Goal: Task Accomplishment & Management: Manage account settings

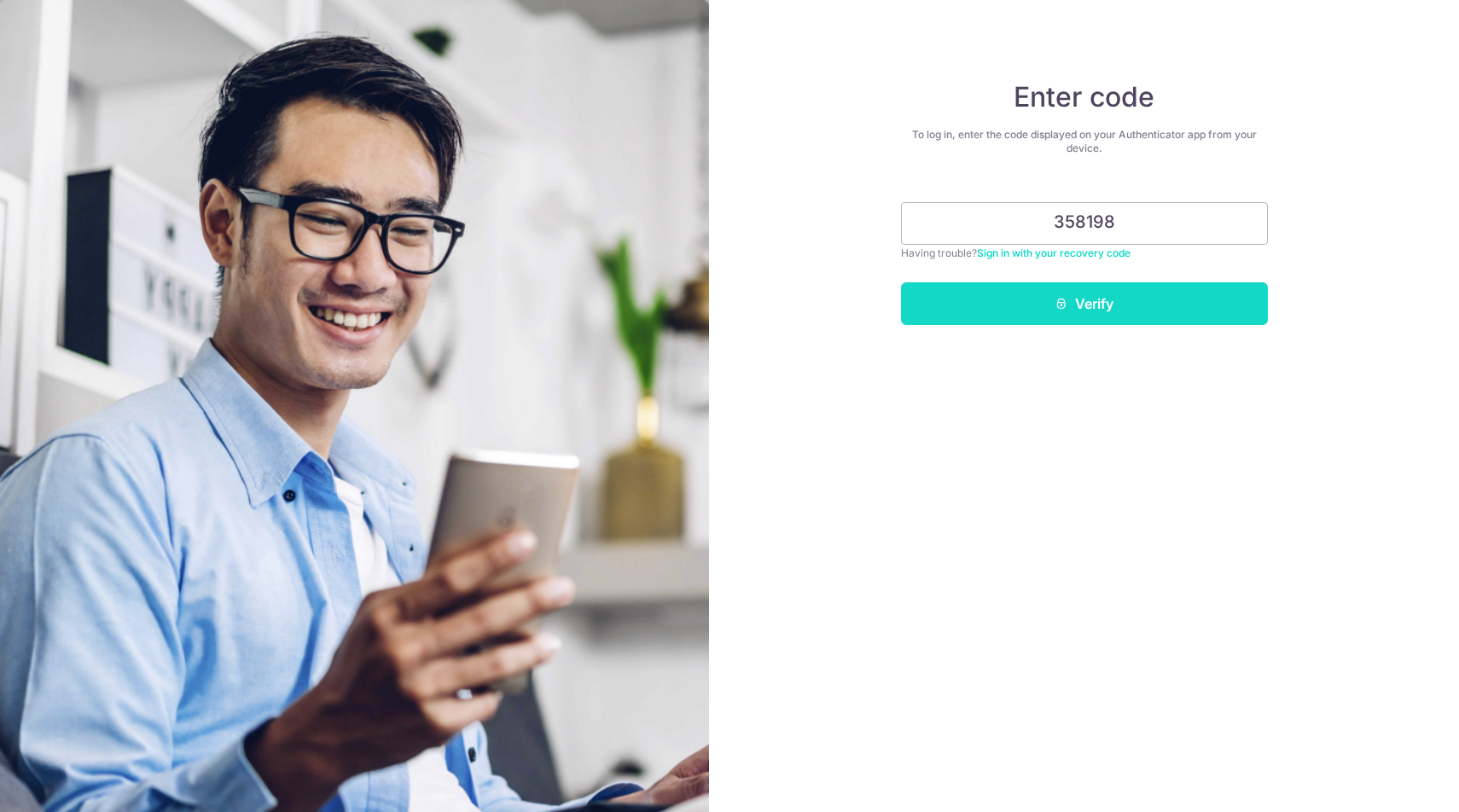
type input "358198"
click at [961, 300] on button "Verify" at bounding box center [1084, 303] width 367 height 42
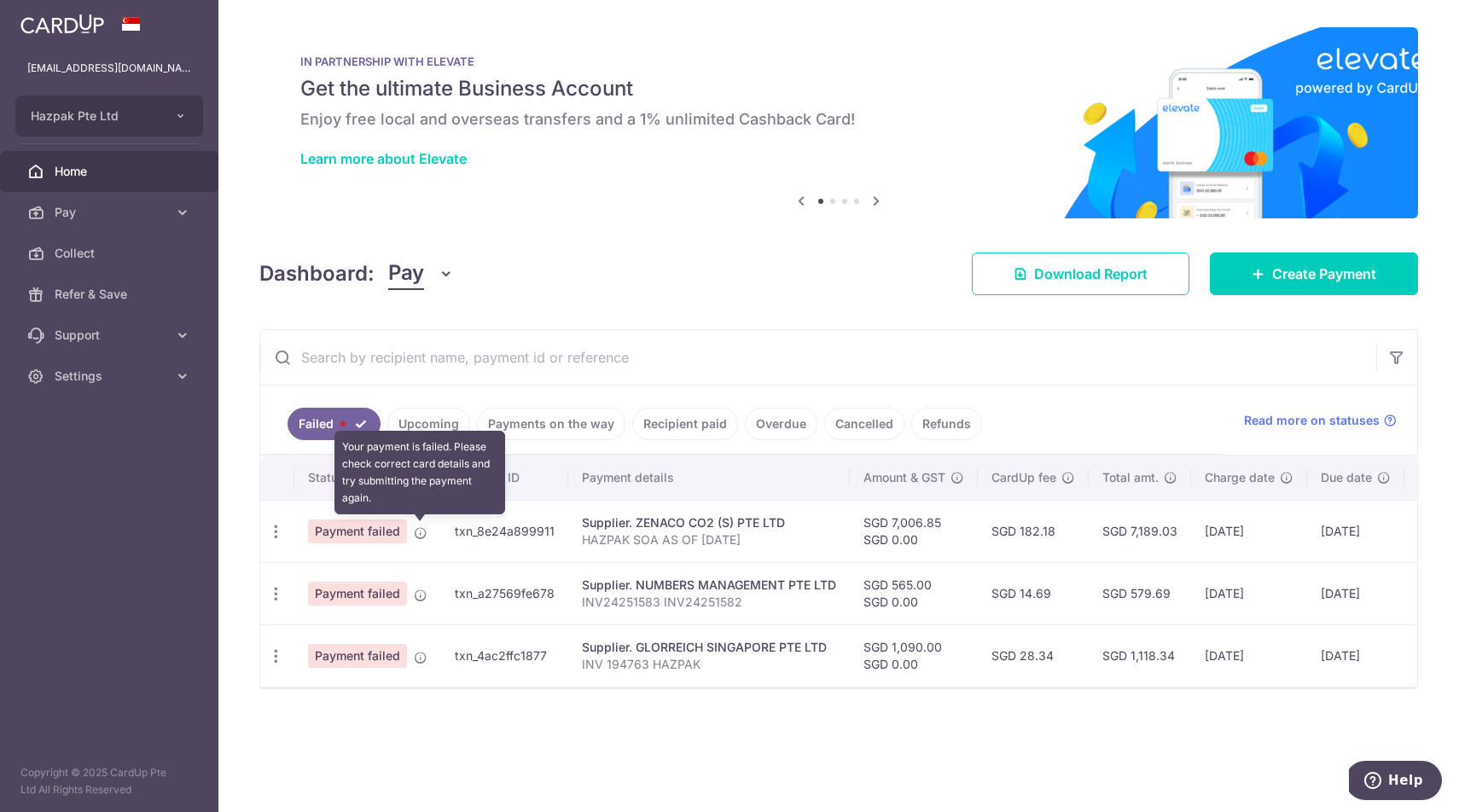
click at [422, 537] on icon at bounding box center [421, 533] width 14 height 14
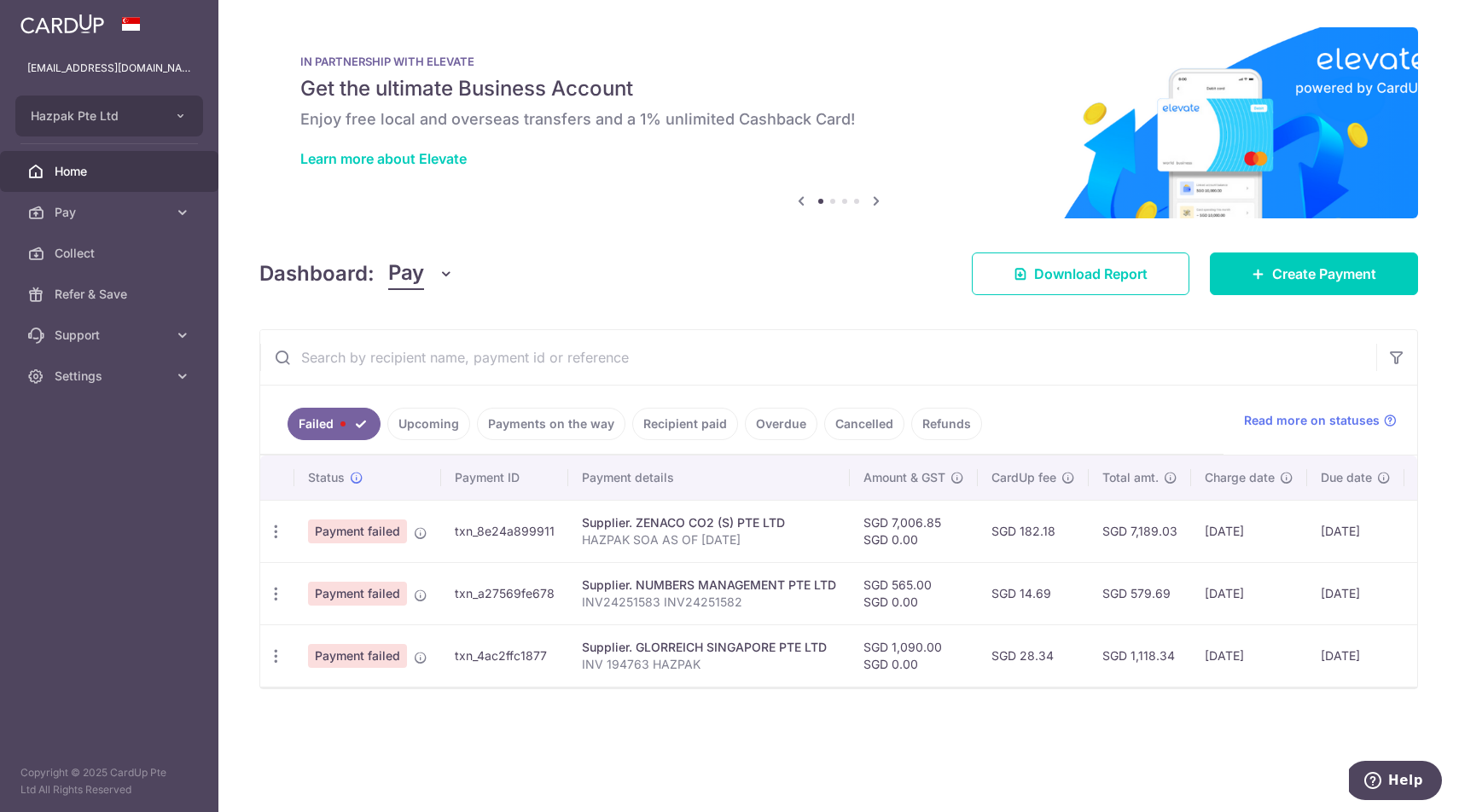
click at [630, 242] on div "× Pause Schedule Pause all future payments in this series Pause just this one p…" at bounding box center [838, 406] width 1240 height 812
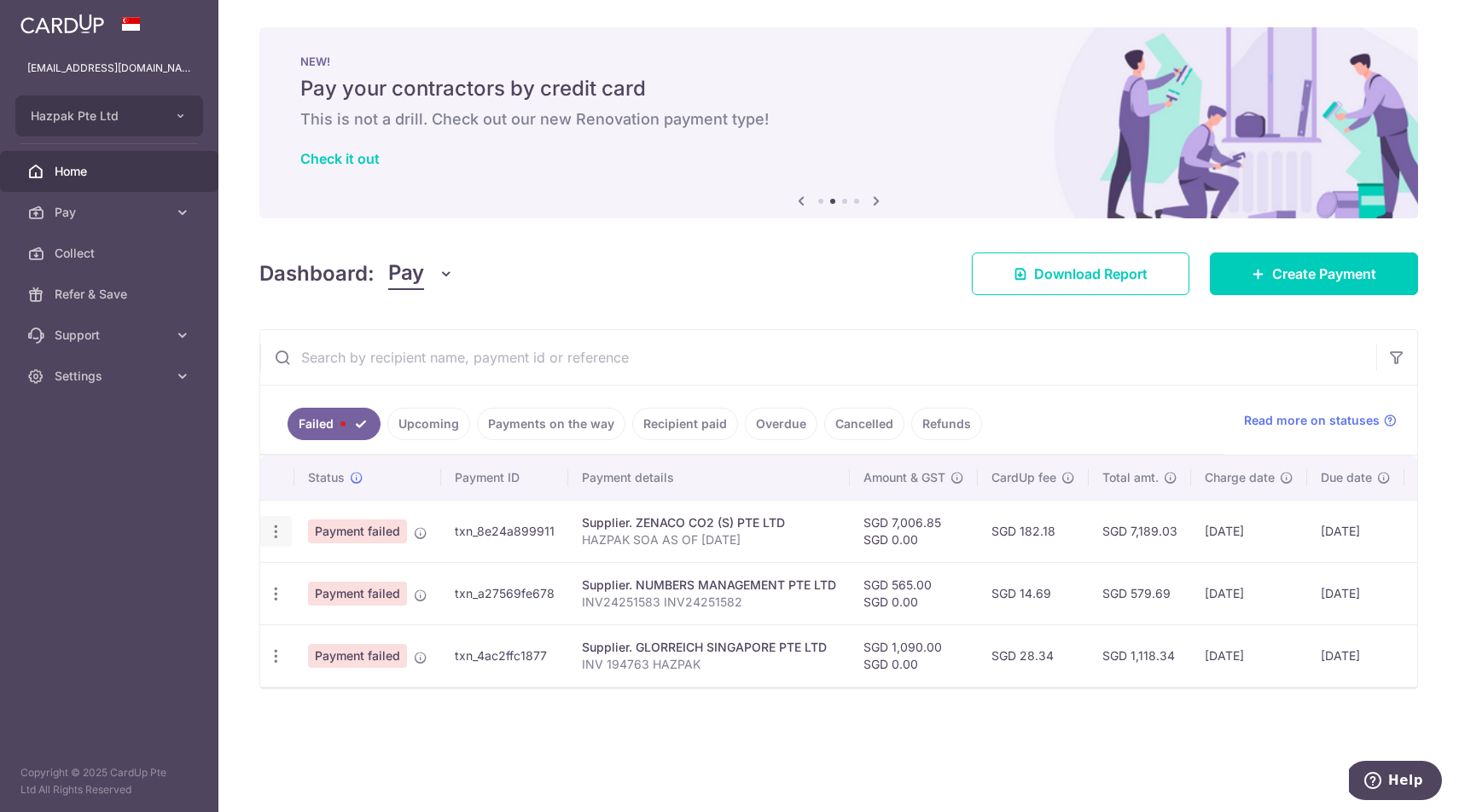
click at [271, 534] on icon "button" at bounding box center [275, 532] width 18 height 18
click at [309, 580] on span "Update payment" at bounding box center [367, 577] width 116 height 21
radio input "true"
type input "7,006.85"
type input "0.00"
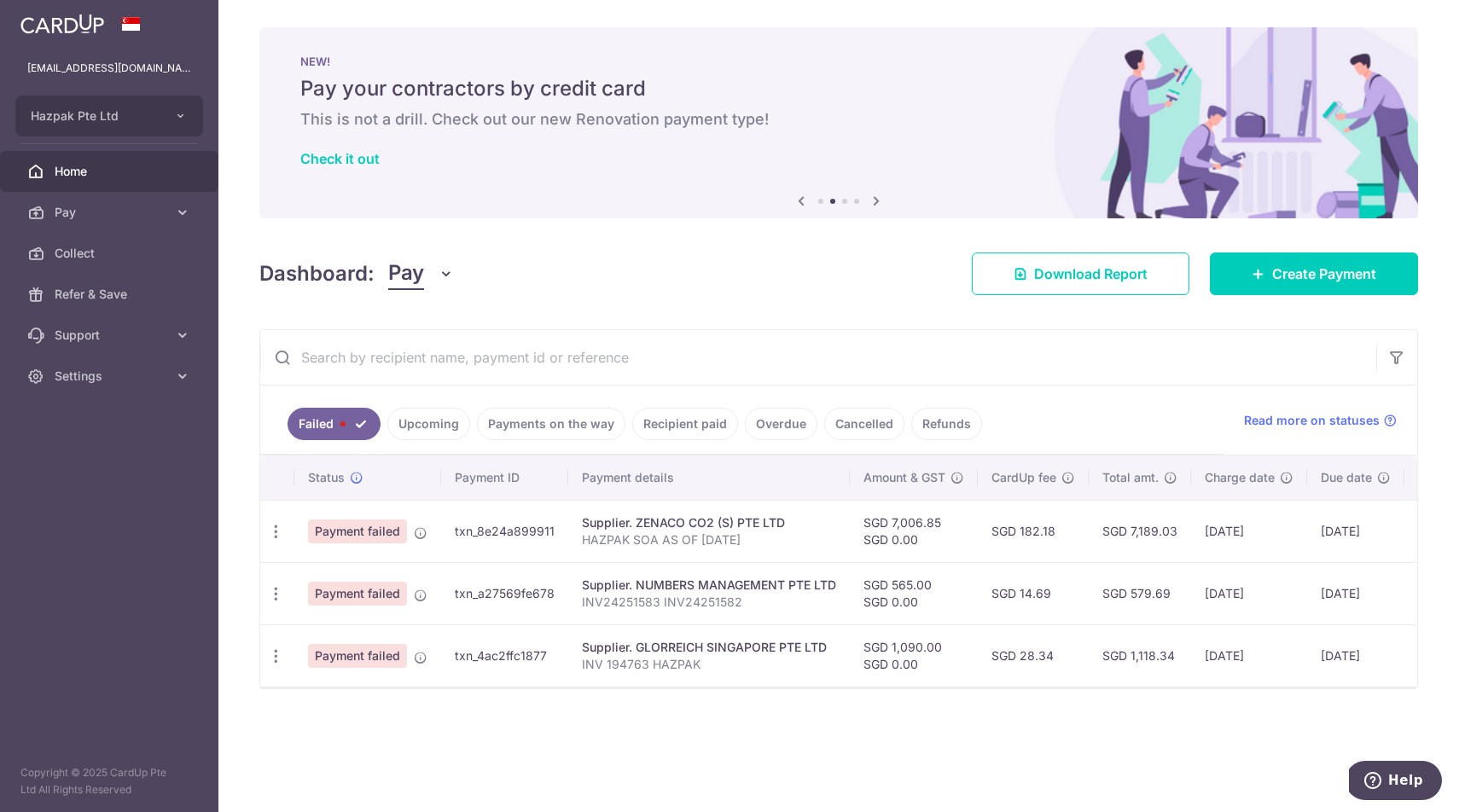
type input "HAZPAK SOA AS OF [DATE]"
type input "ZENACO 700685"
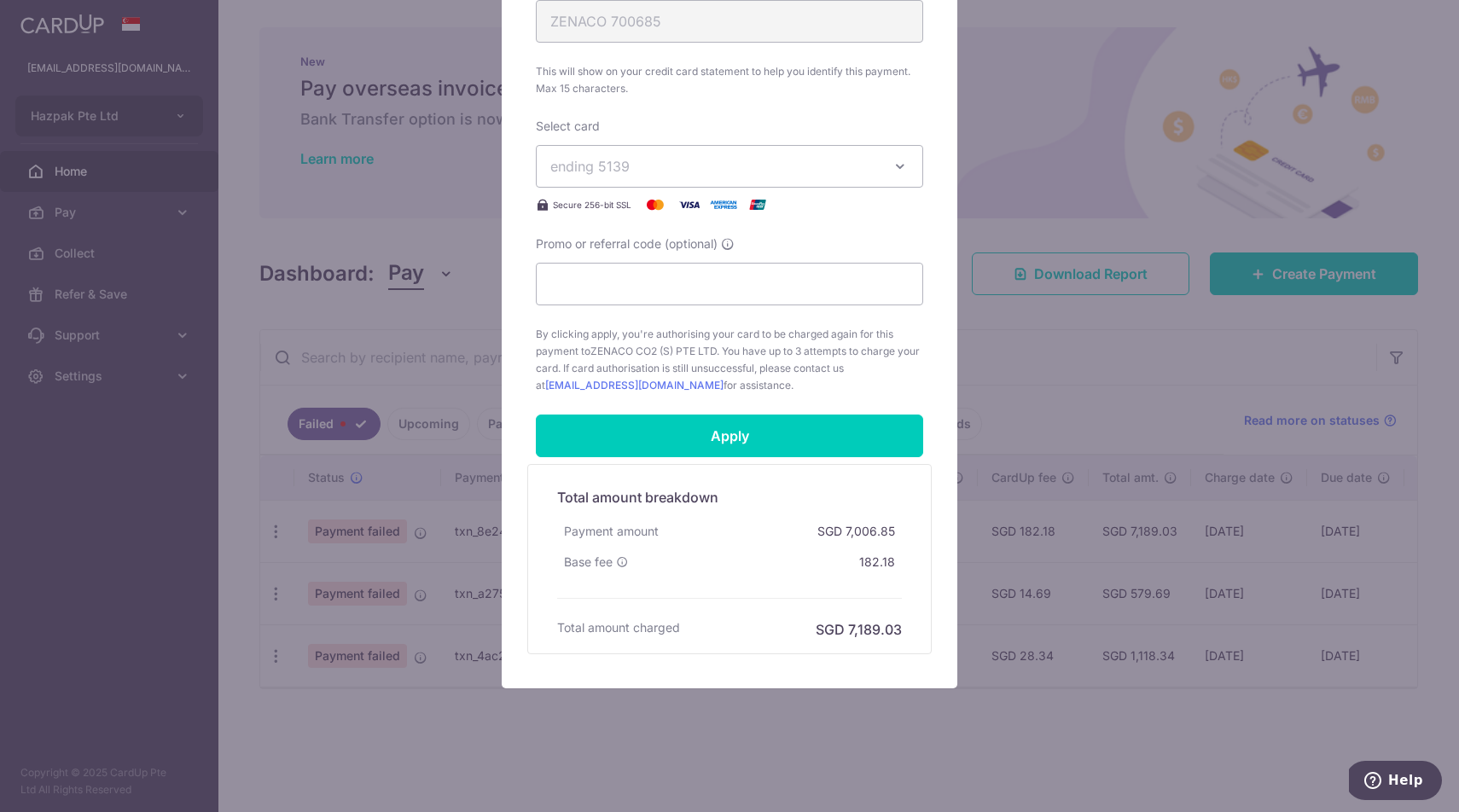
scroll to position [713, 0]
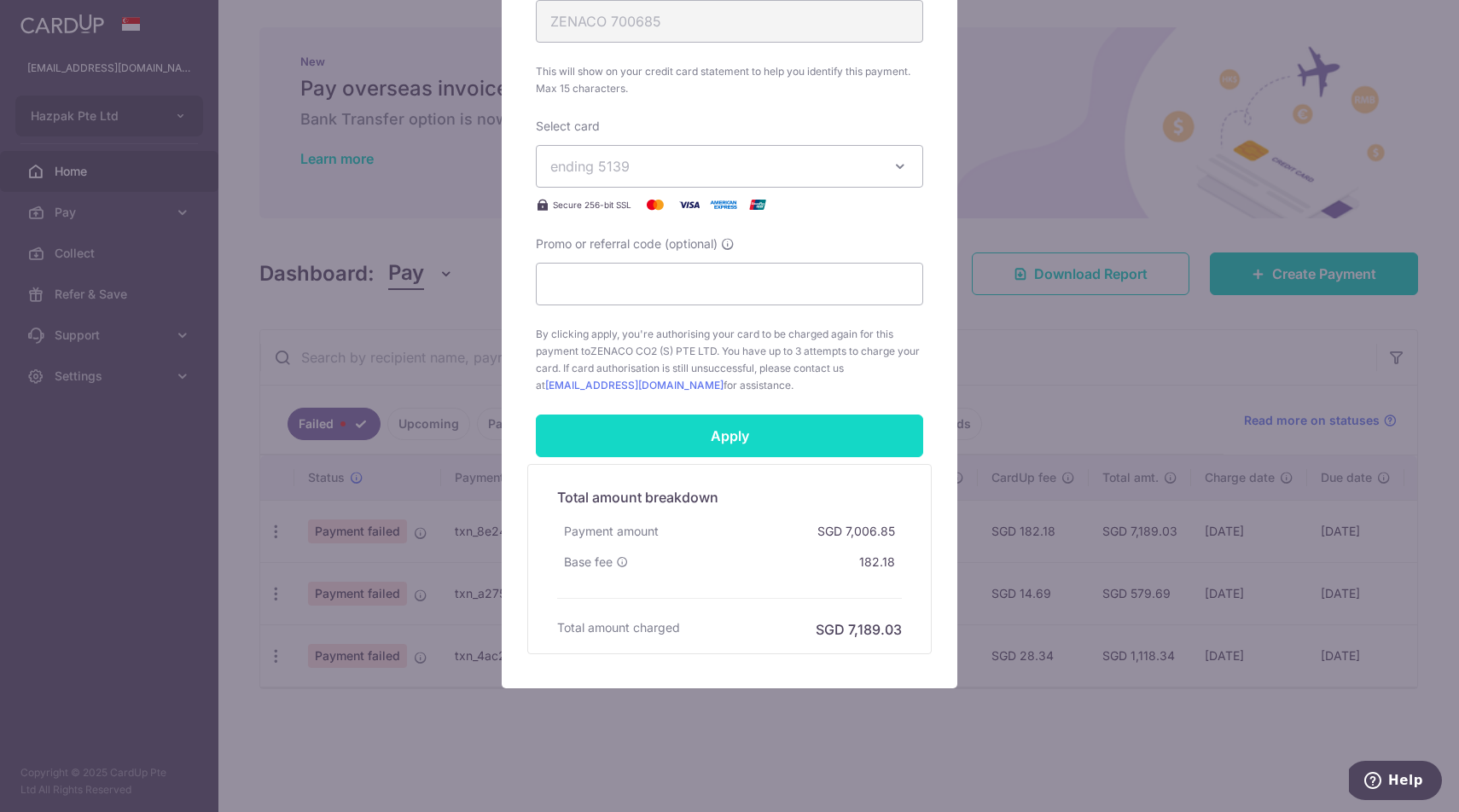
click at [733, 434] on input "Apply" at bounding box center [730, 435] width 387 height 42
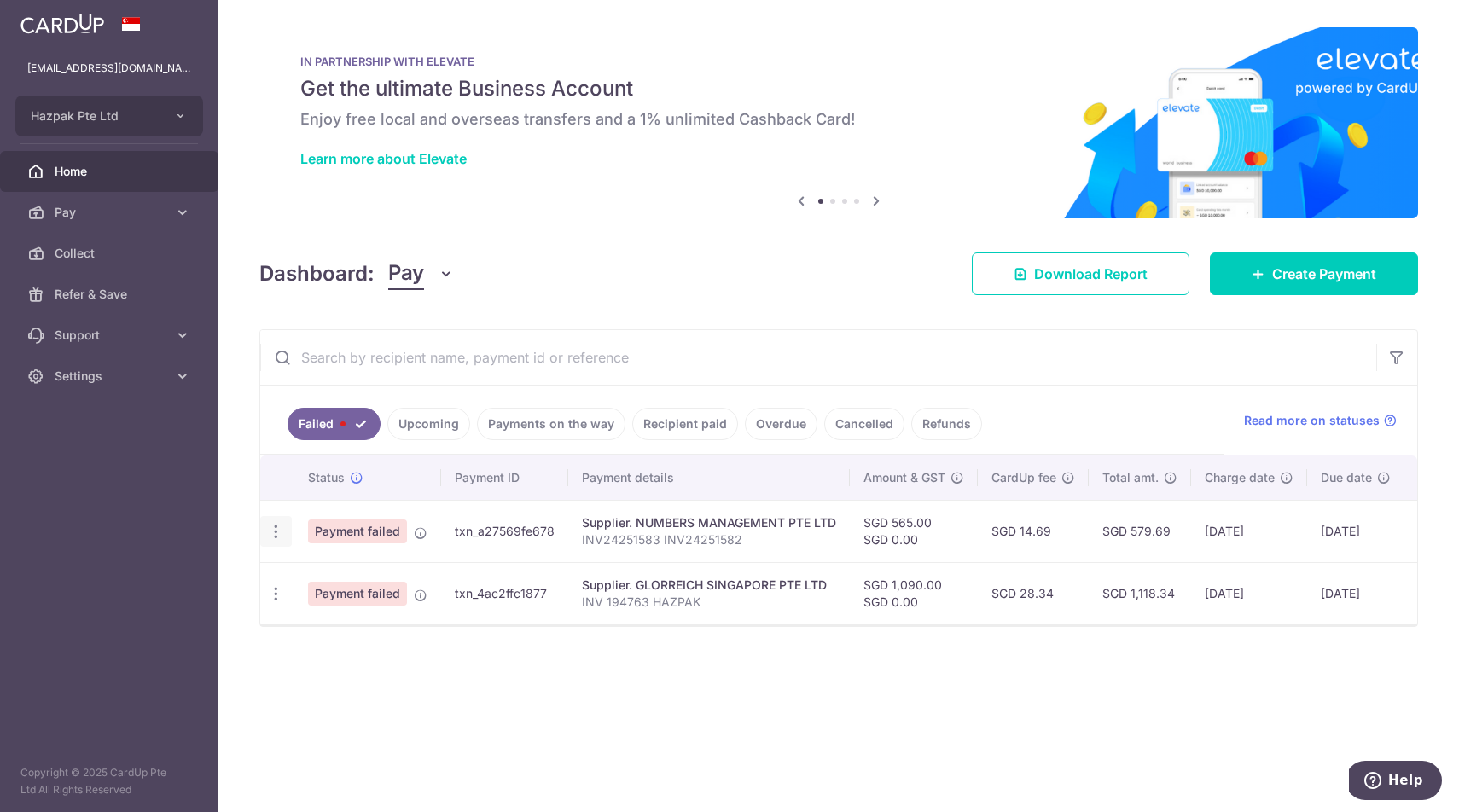
click at [279, 533] on icon "button" at bounding box center [275, 532] width 18 height 18
click at [316, 582] on span "Update payment" at bounding box center [367, 577] width 116 height 21
radio input "true"
type input "565.00"
type input "0.00"
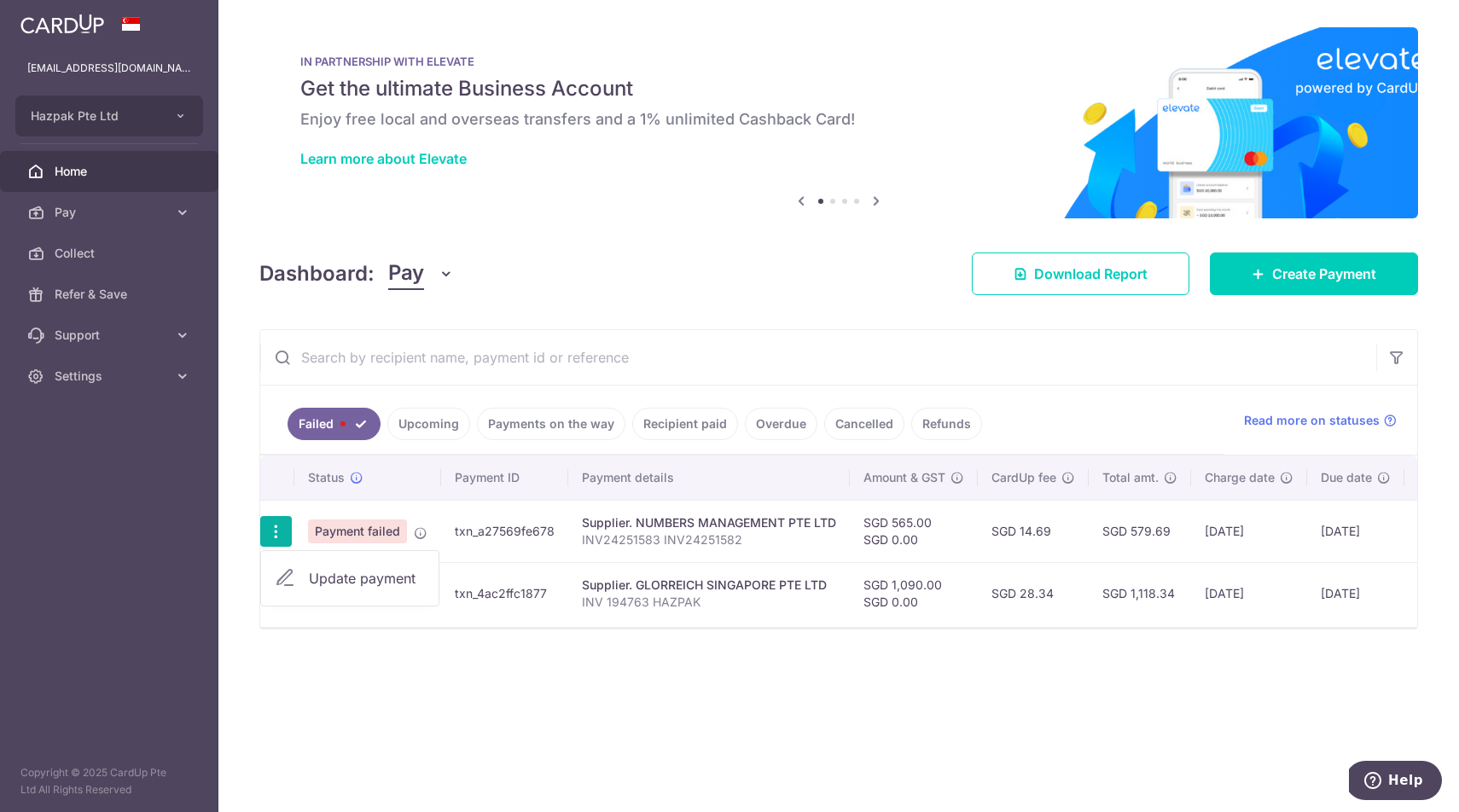
type input "INV24251583 INV24251582"
type input "NUMBERS 56500"
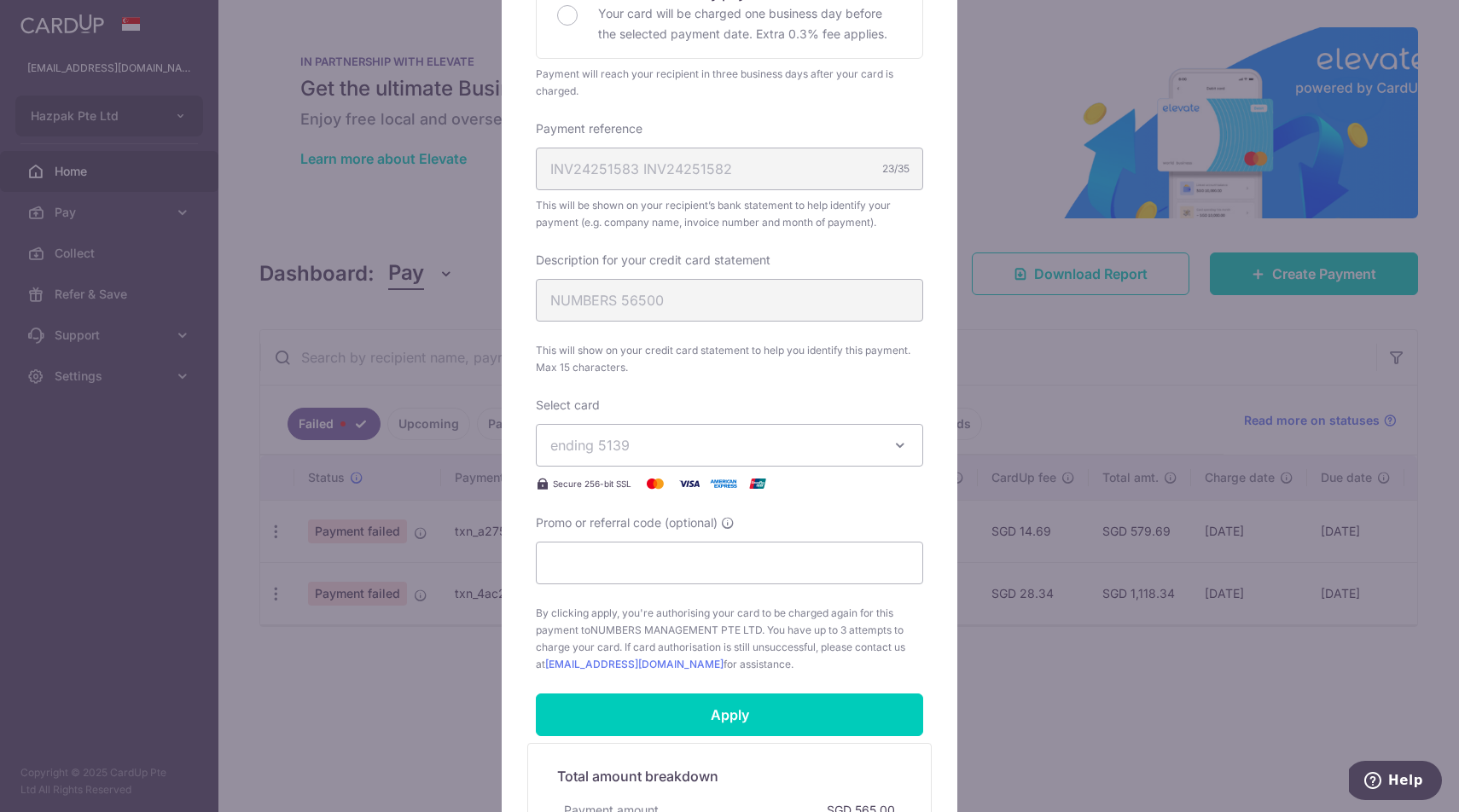
scroll to position [472, 0]
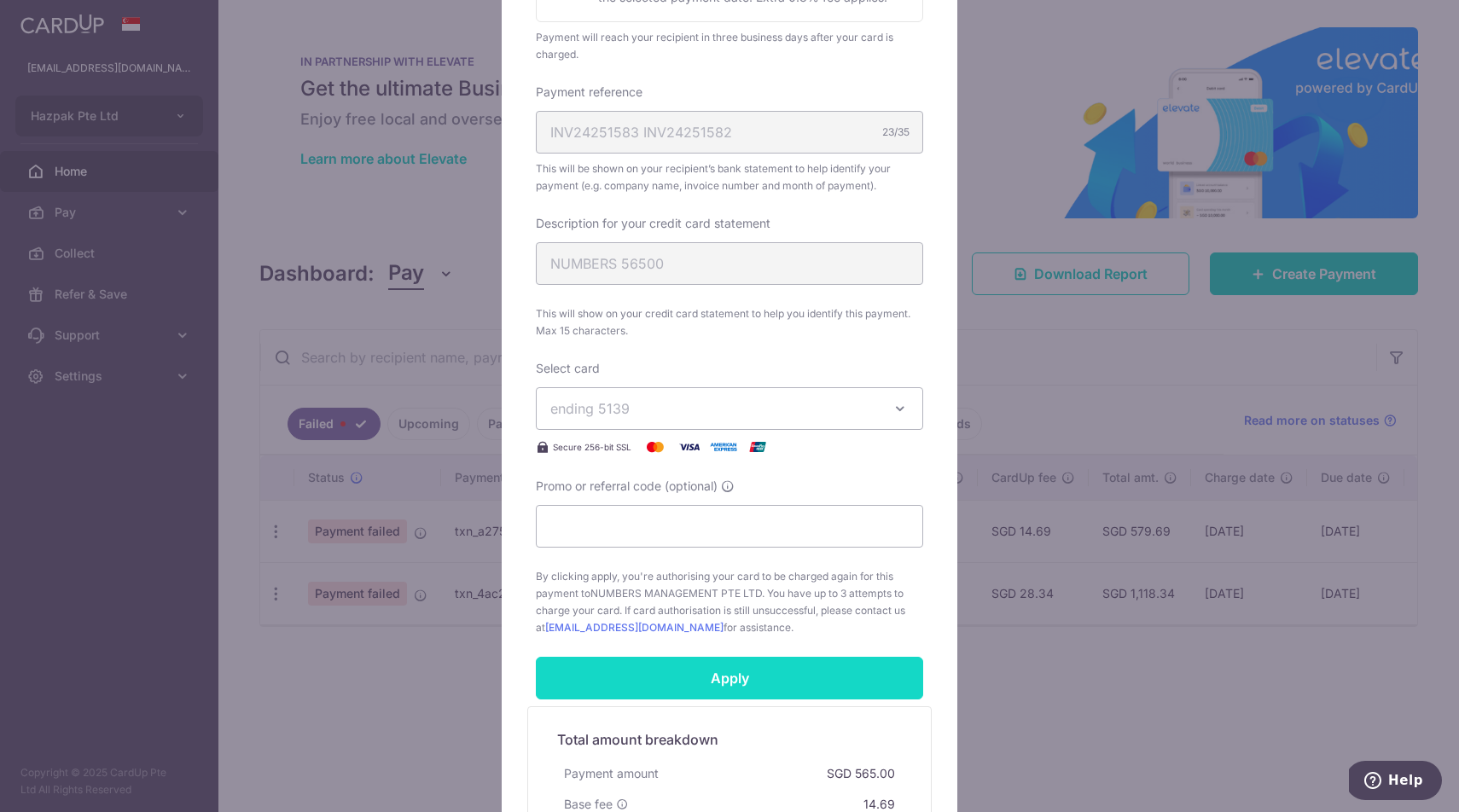
click at [726, 679] on input "Apply" at bounding box center [730, 677] width 387 height 42
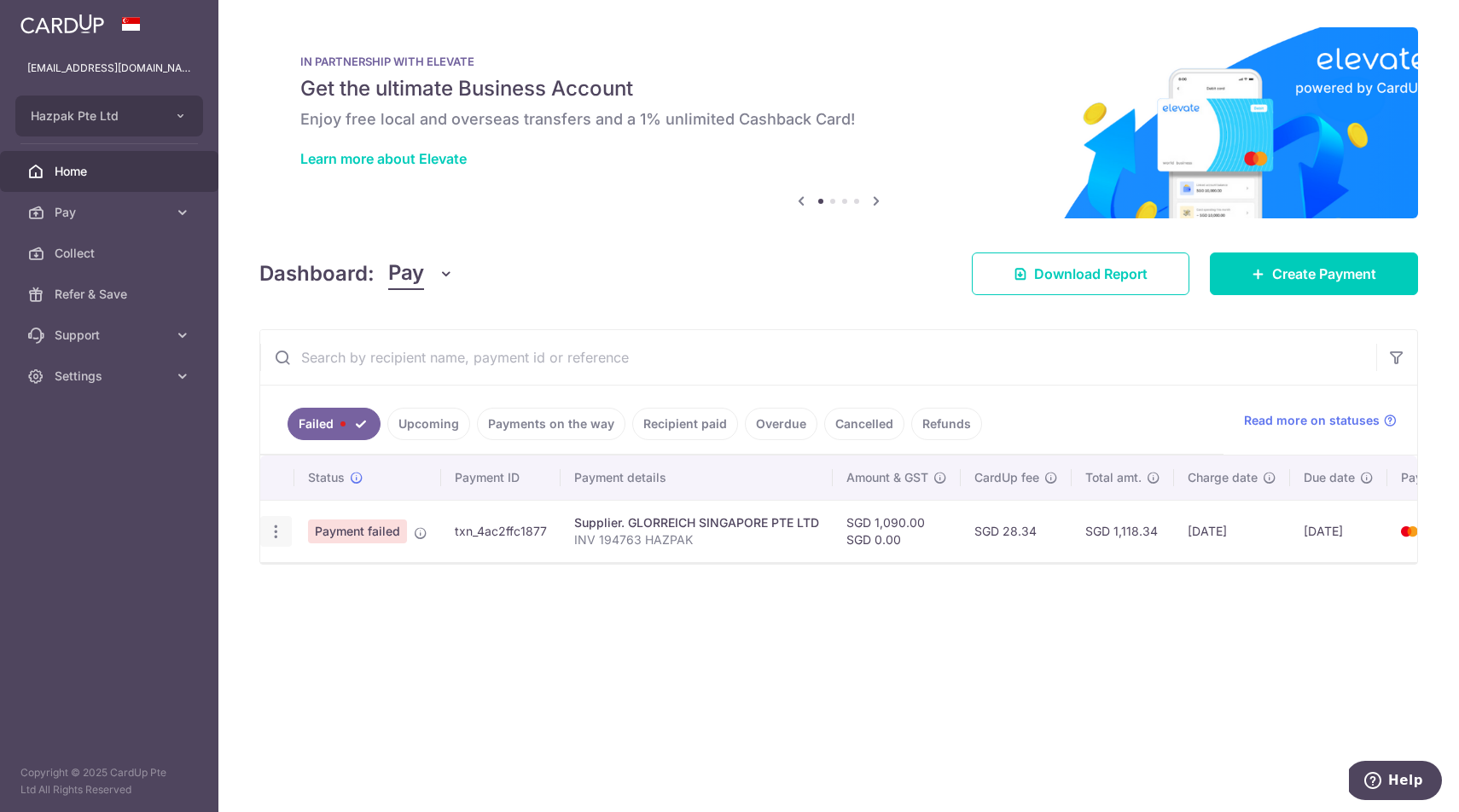
click at [274, 536] on icon "button" at bounding box center [275, 532] width 18 height 18
click at [361, 578] on span "Update payment" at bounding box center [367, 577] width 116 height 21
radio input "true"
type input "1,090.00"
type input "0.00"
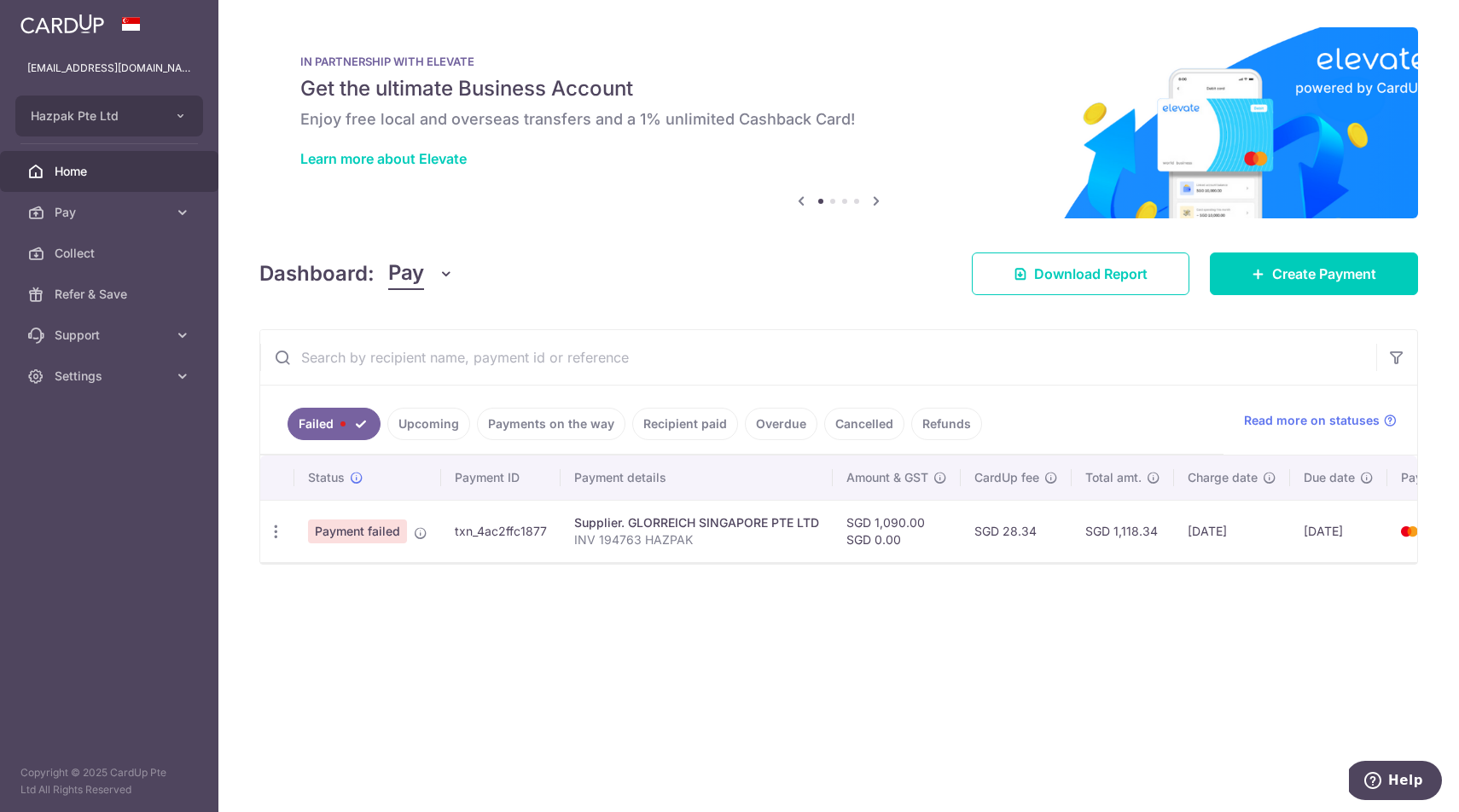
type input "INV 194763 HAZPAK"
type input "GLORREICH 1090"
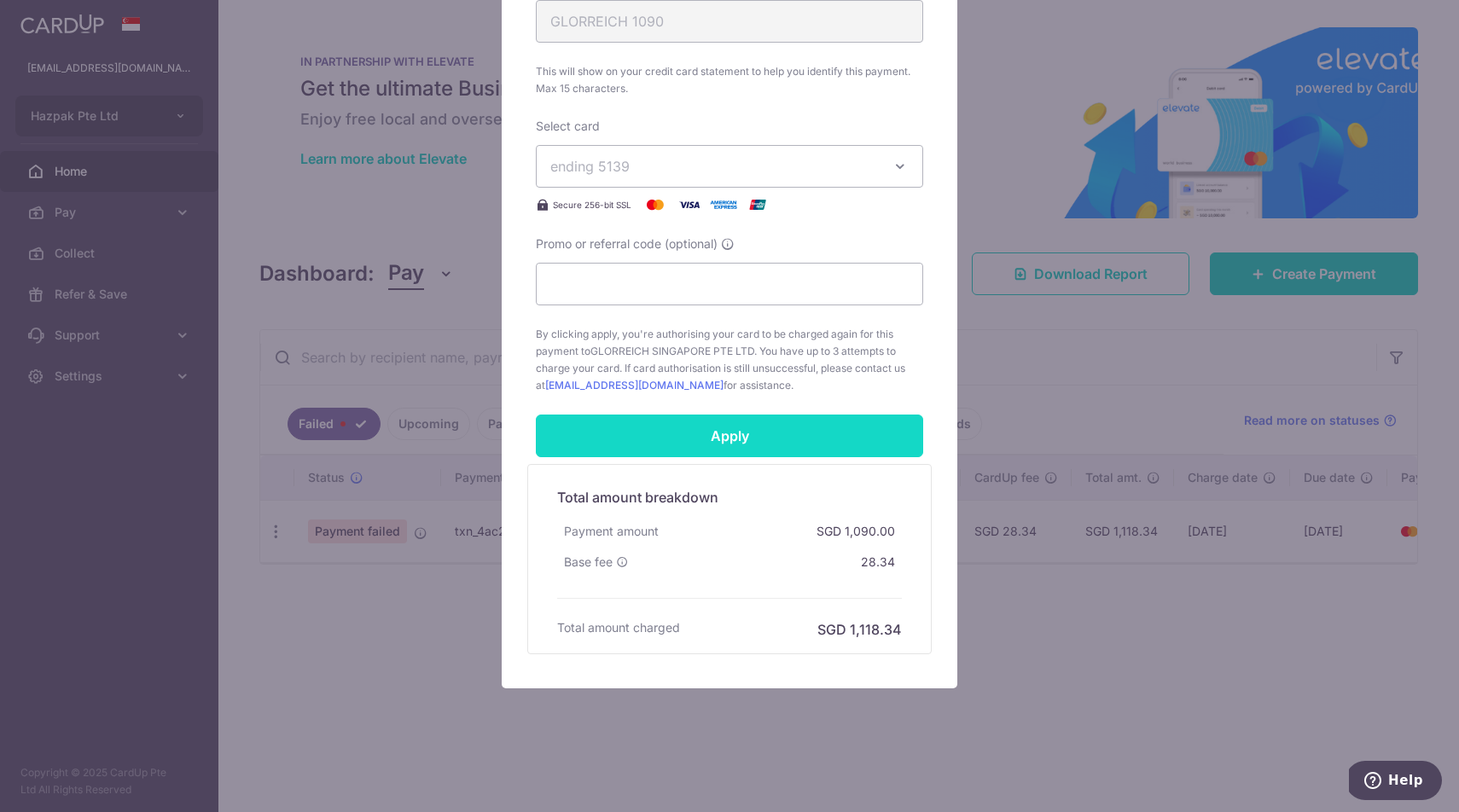
scroll to position [713, 0]
click at [738, 443] on input "Apply" at bounding box center [730, 435] width 387 height 42
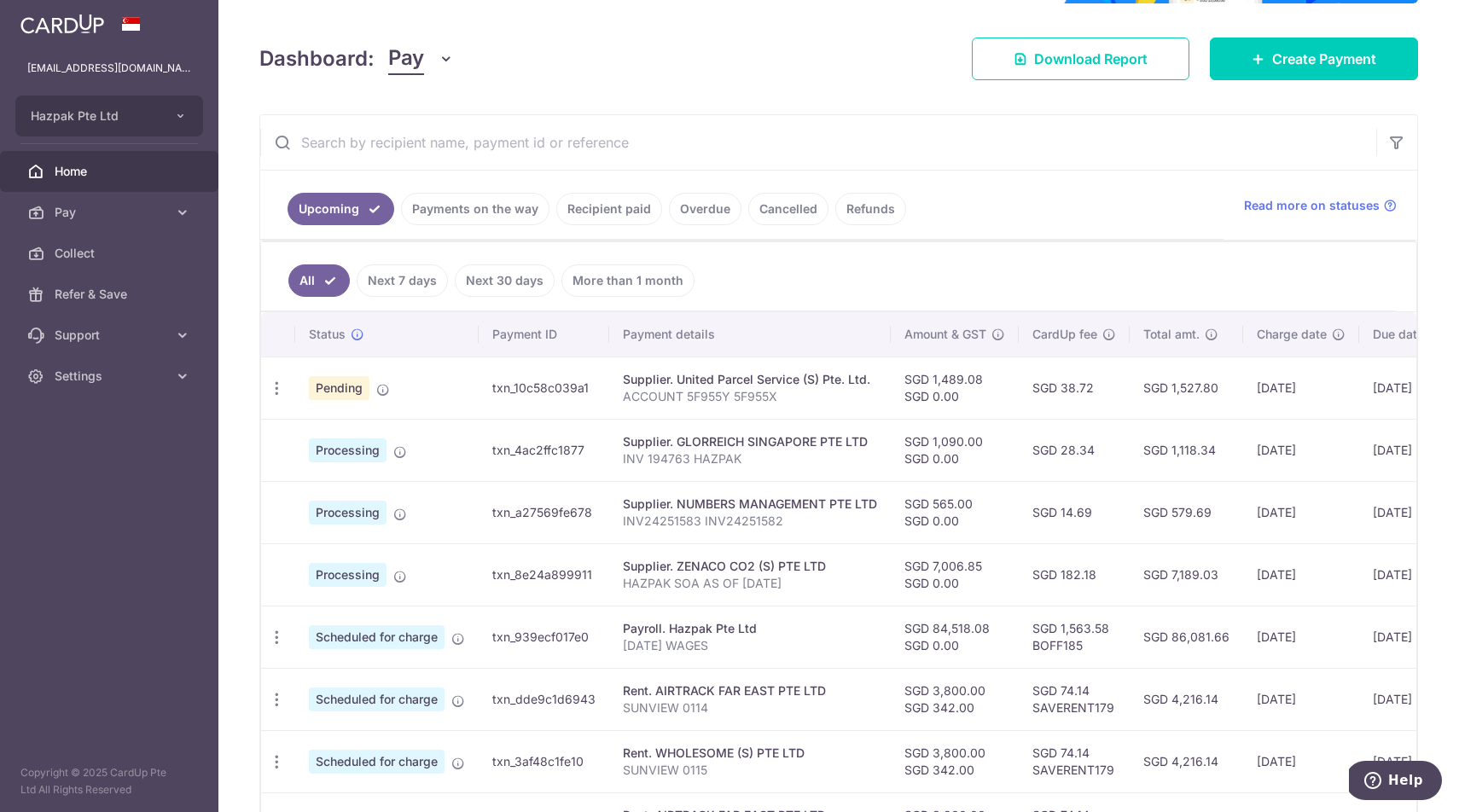
scroll to position [216, 0]
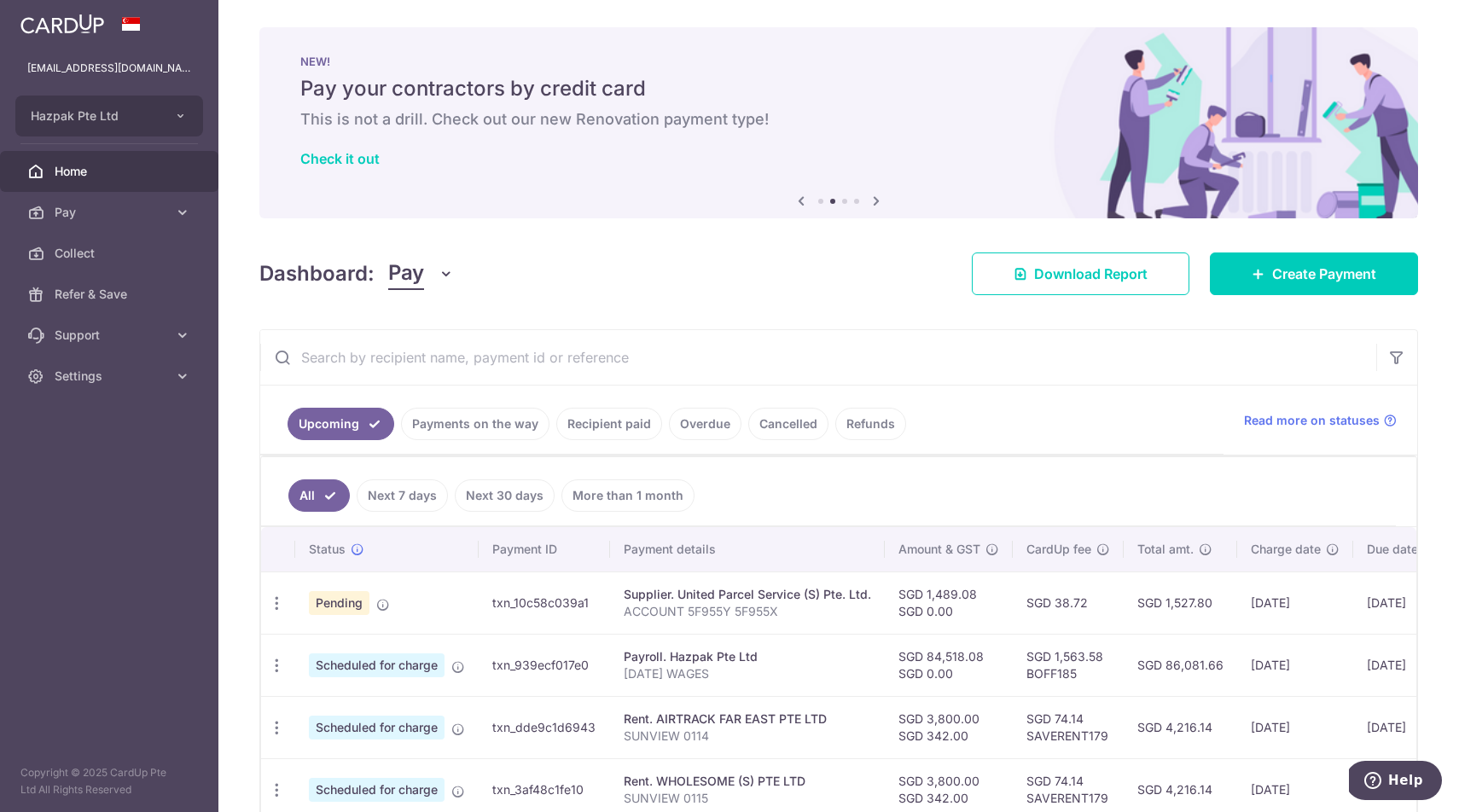
click at [491, 422] on link "Payments on the way" at bounding box center [475, 423] width 148 height 33
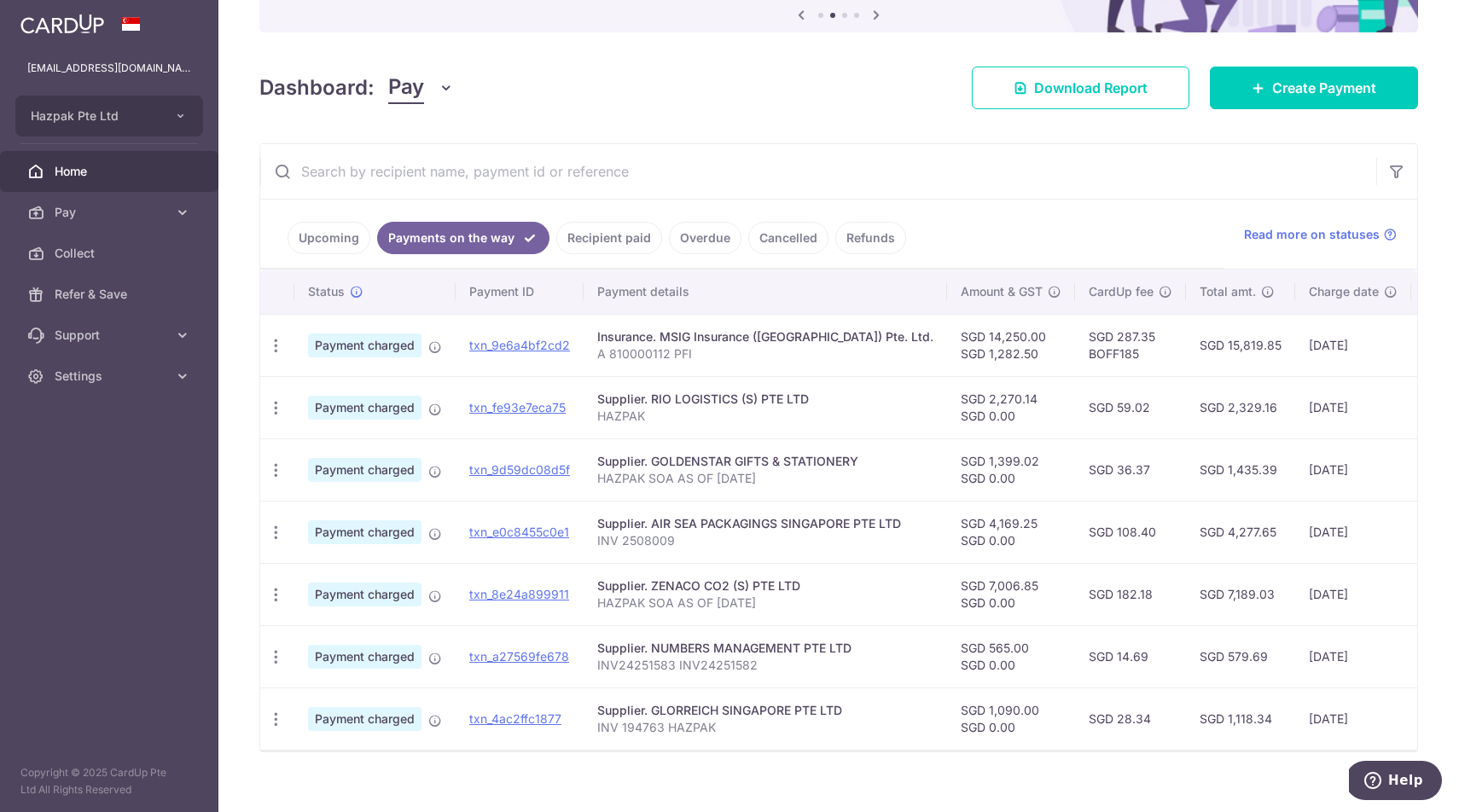
scroll to position [191, 0]
